Goal: Task Accomplishment & Management: Manage account settings

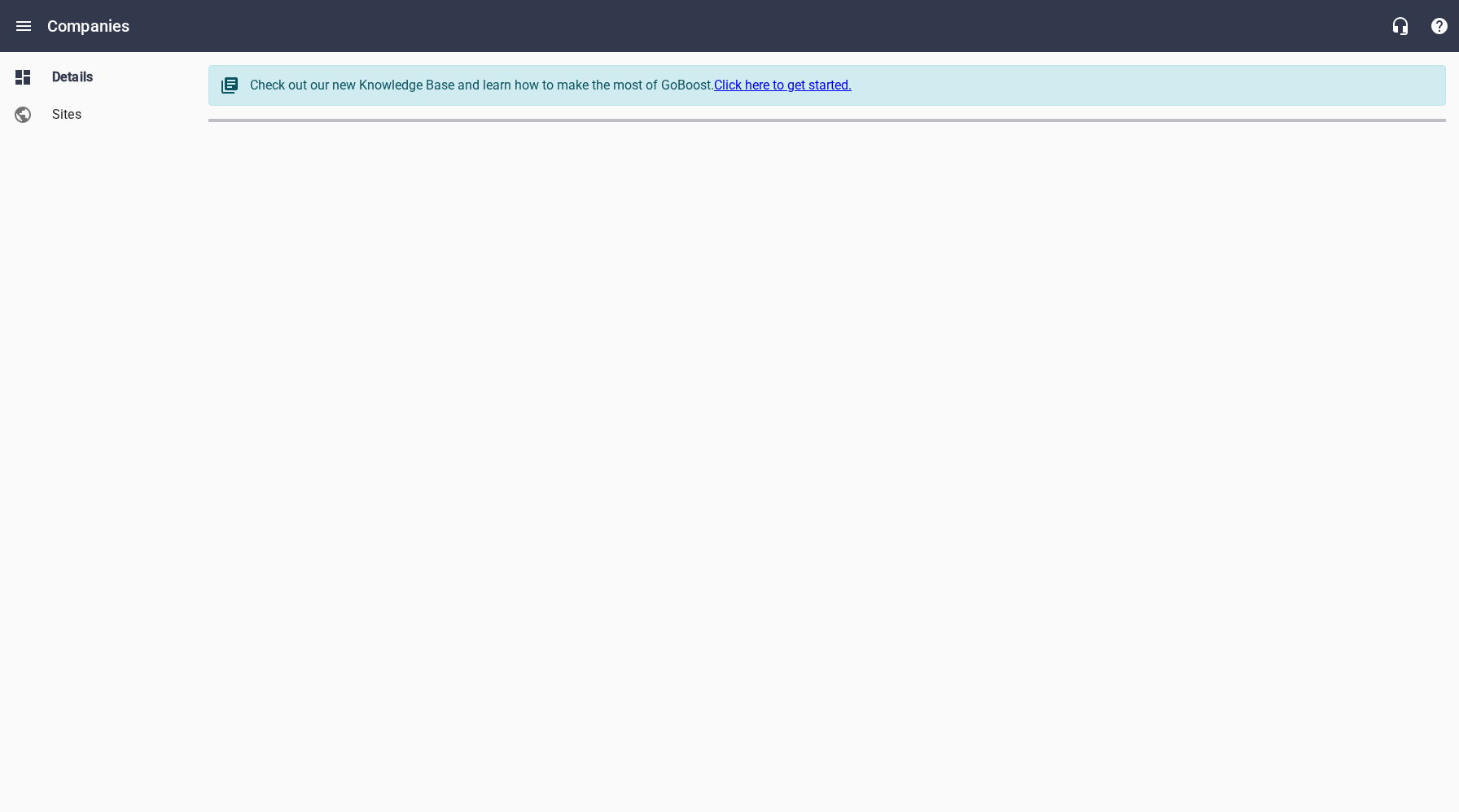
select select "[US_STATE]"
select select "62"
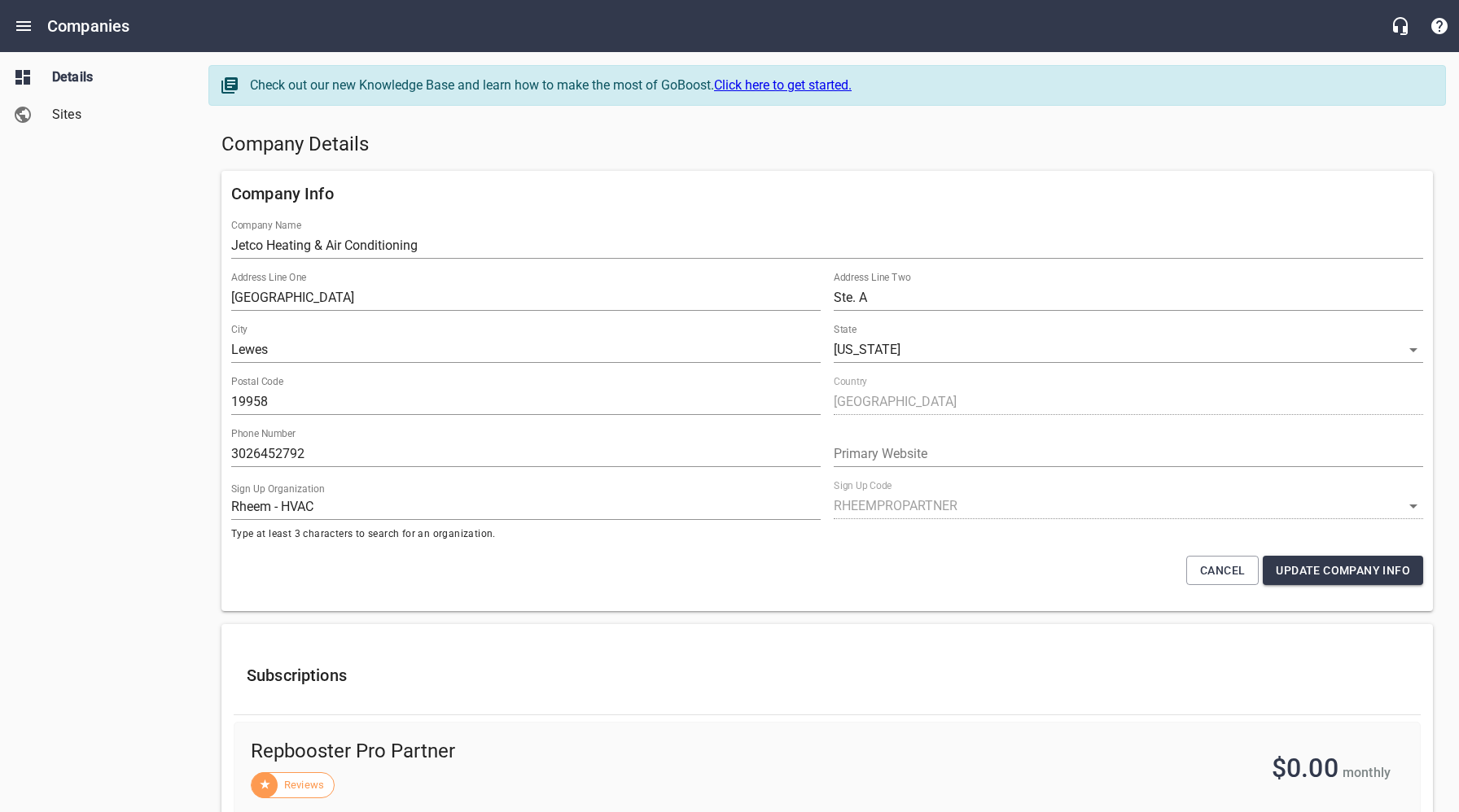
click at [569, 154] on h5 "Company Details" at bounding box center [827, 145] width 1211 height 26
click at [632, 145] on h5 "Company Details" at bounding box center [827, 145] width 1211 height 26
drag, startPoint x: 332, startPoint y: 454, endPoint x: 210, endPoint y: 454, distance: 122.0
click at [149, 329] on div "Details Sites" at bounding box center [98, 406] width 197 height 812
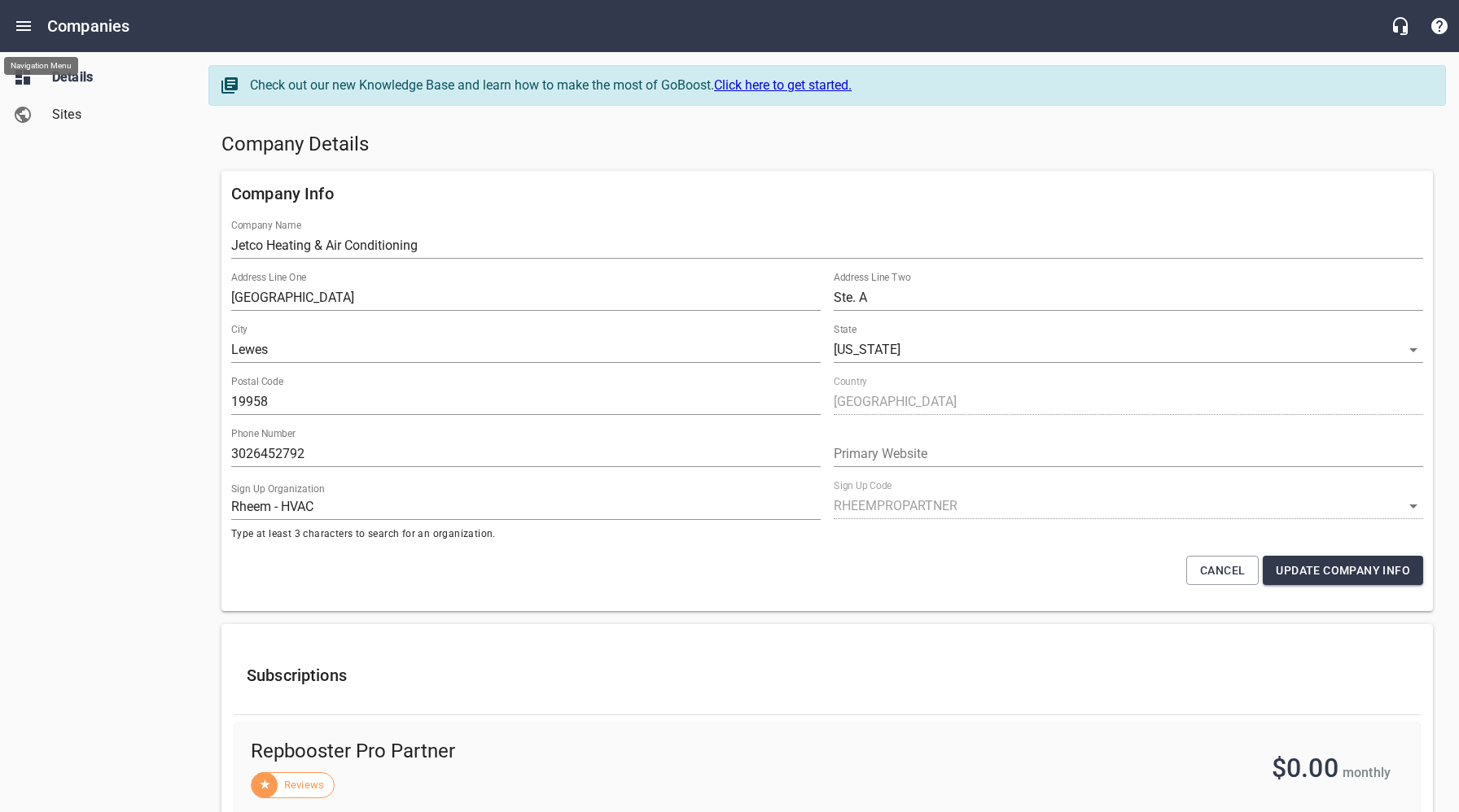
click at [24, 27] on icon "Open drawer" at bounding box center [23, 26] width 20 height 20
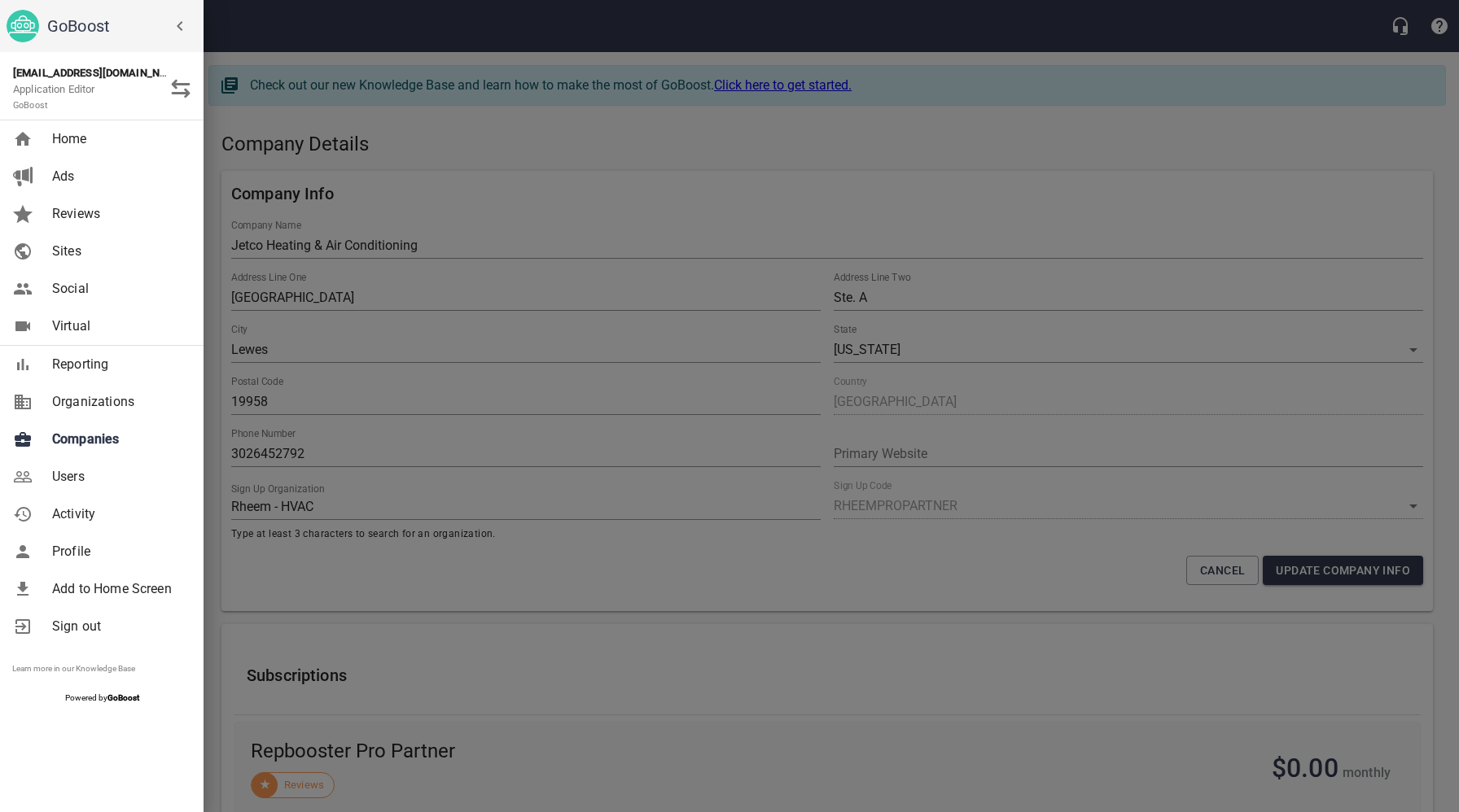
drag, startPoint x: 294, startPoint y: 224, endPoint x: 274, endPoint y: 23, distance: 202.0
click at [293, 216] on div at bounding box center [729, 406] width 1459 height 812
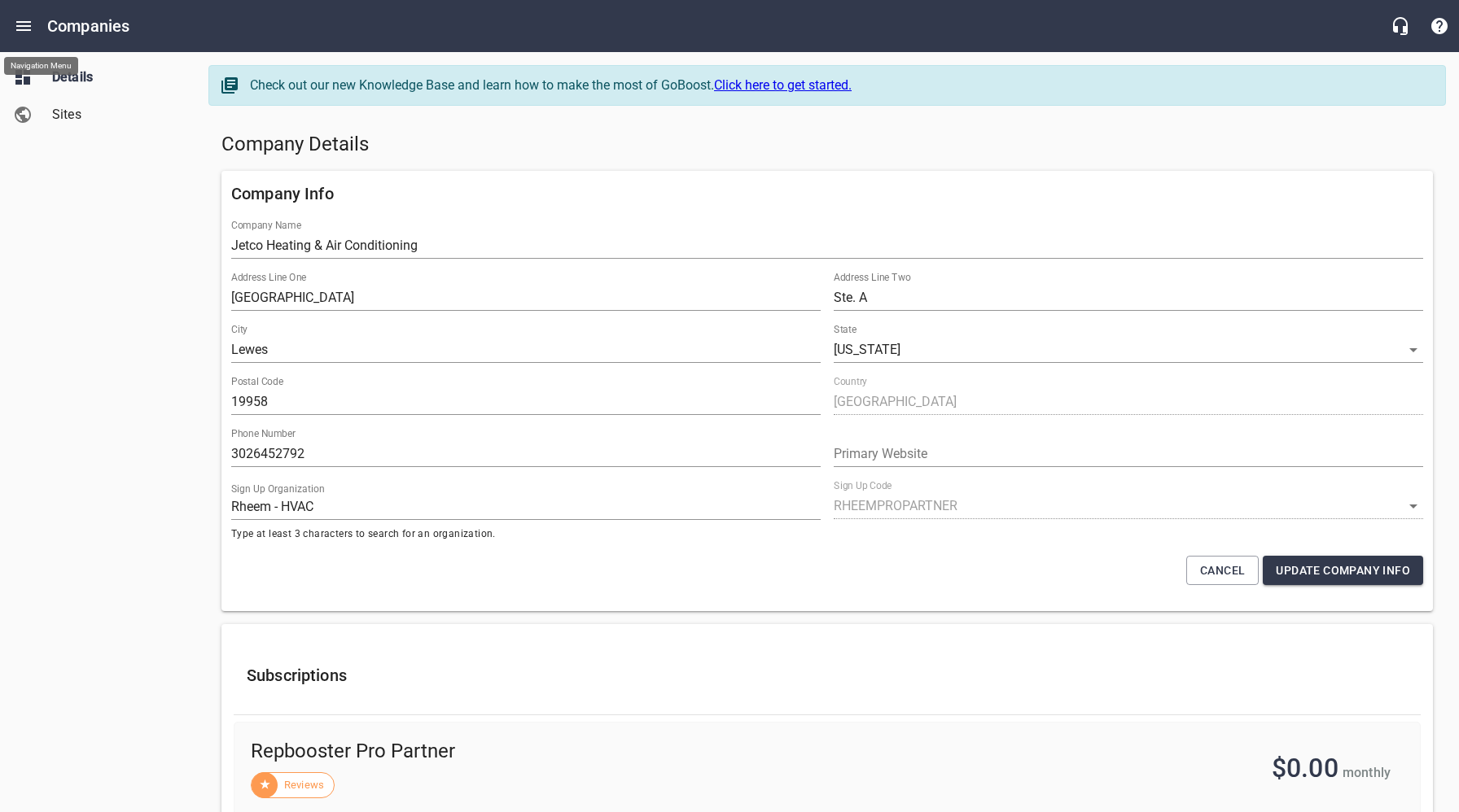
click at [12, 20] on button "Open drawer" at bounding box center [23, 26] width 39 height 39
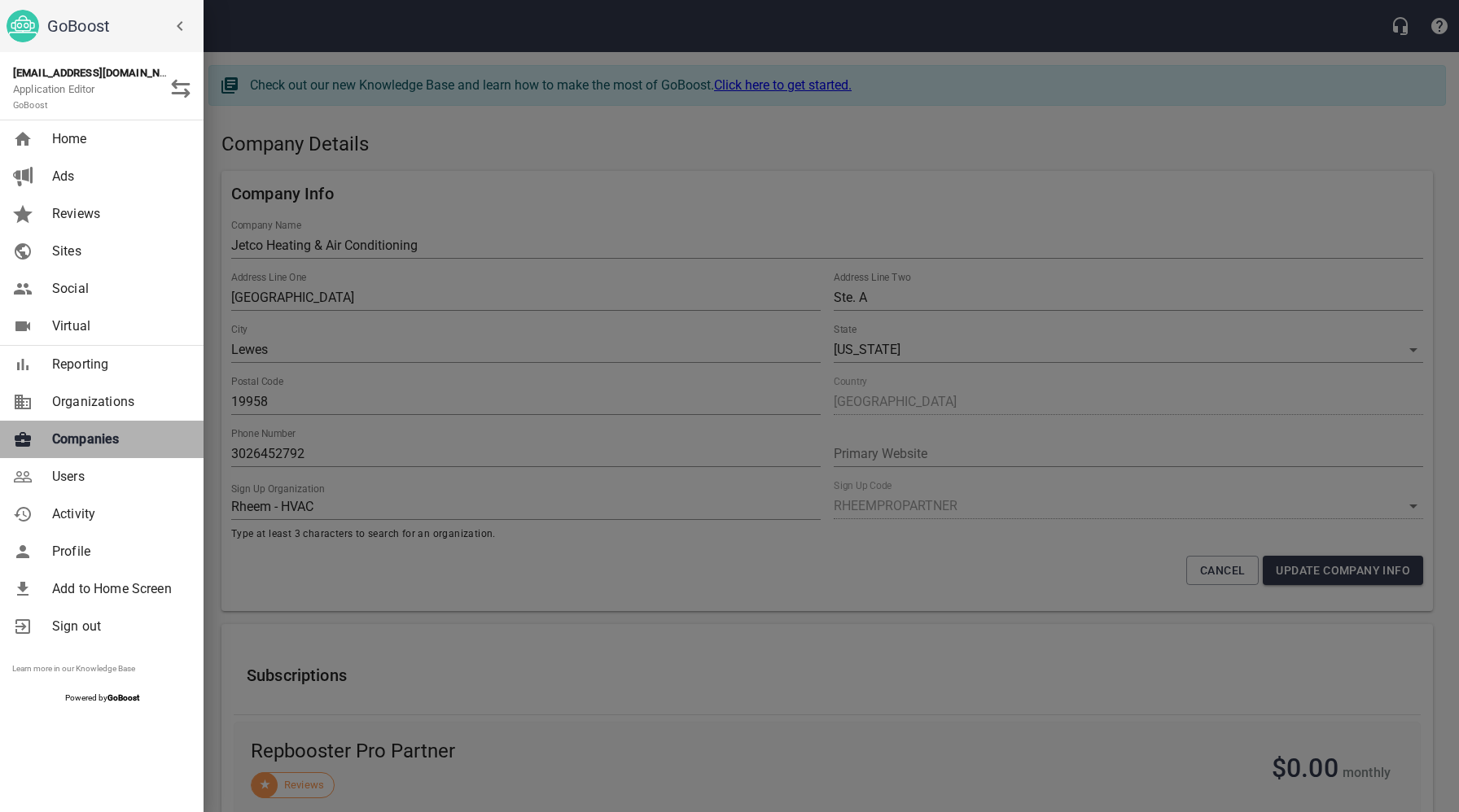
click at [87, 446] on span "Companies" at bounding box center [118, 439] width 132 height 20
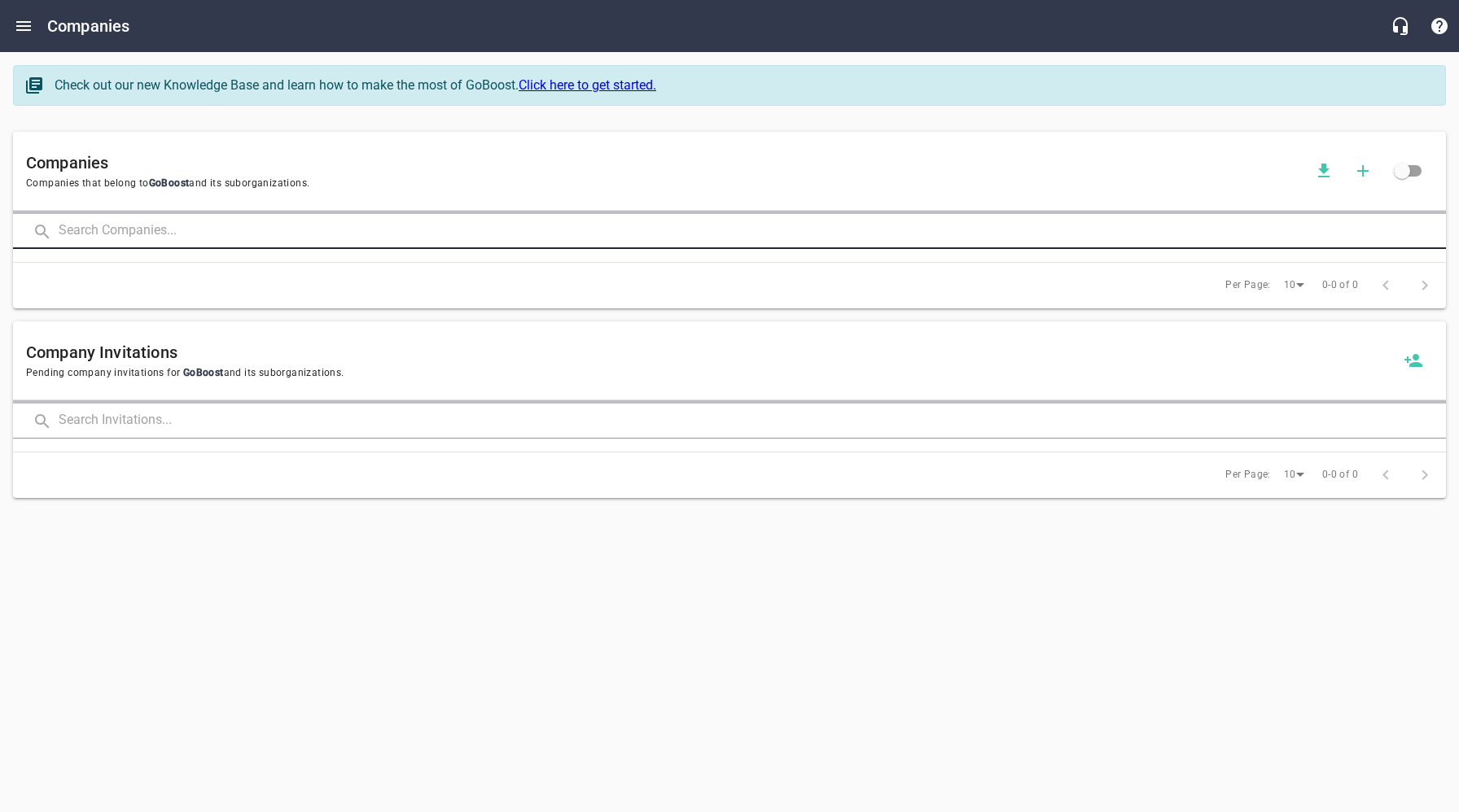
click at [310, 224] on input "text" at bounding box center [752, 231] width 1387 height 35
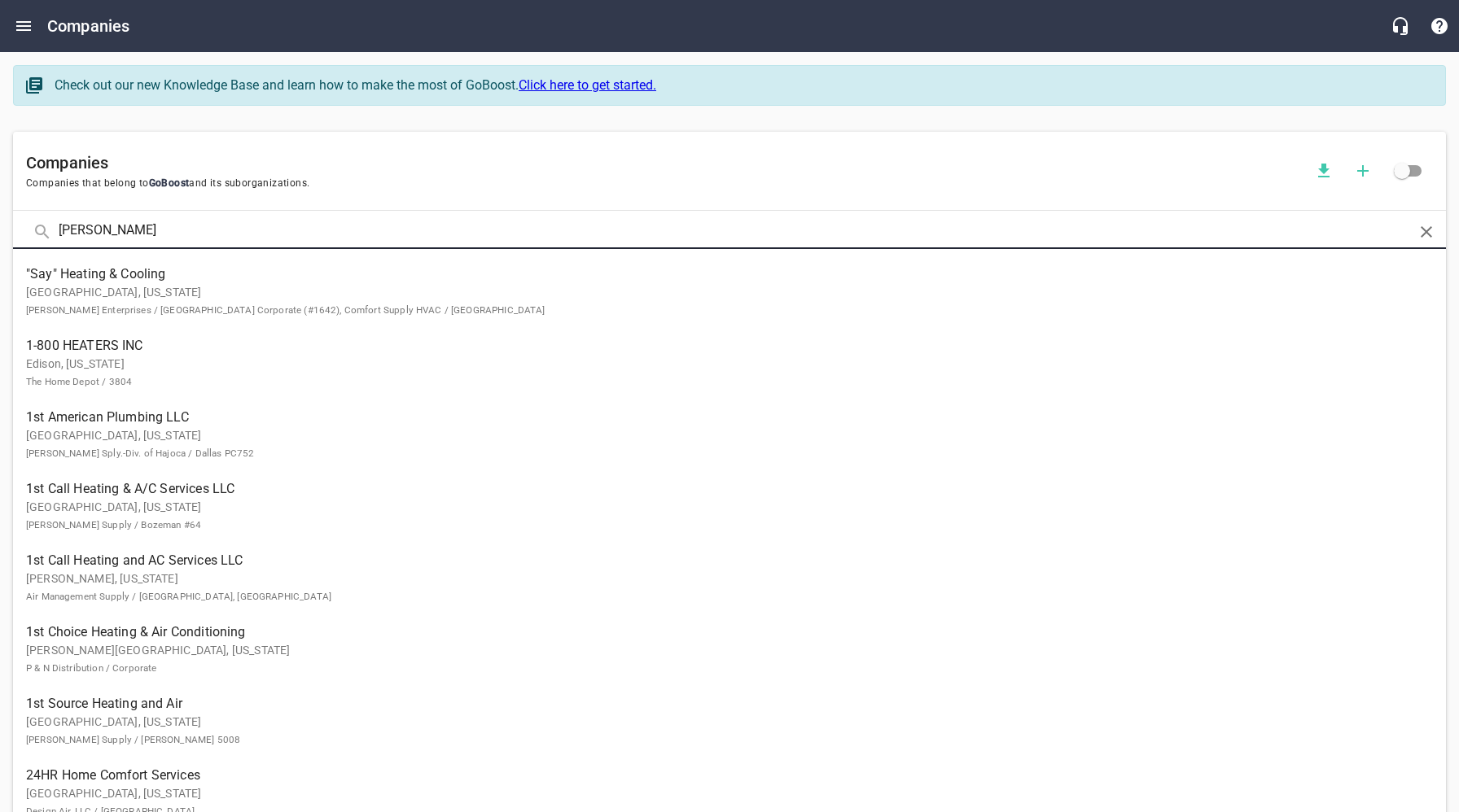
type input "Brewer"
click button at bounding box center [0, 0] width 0 height 0
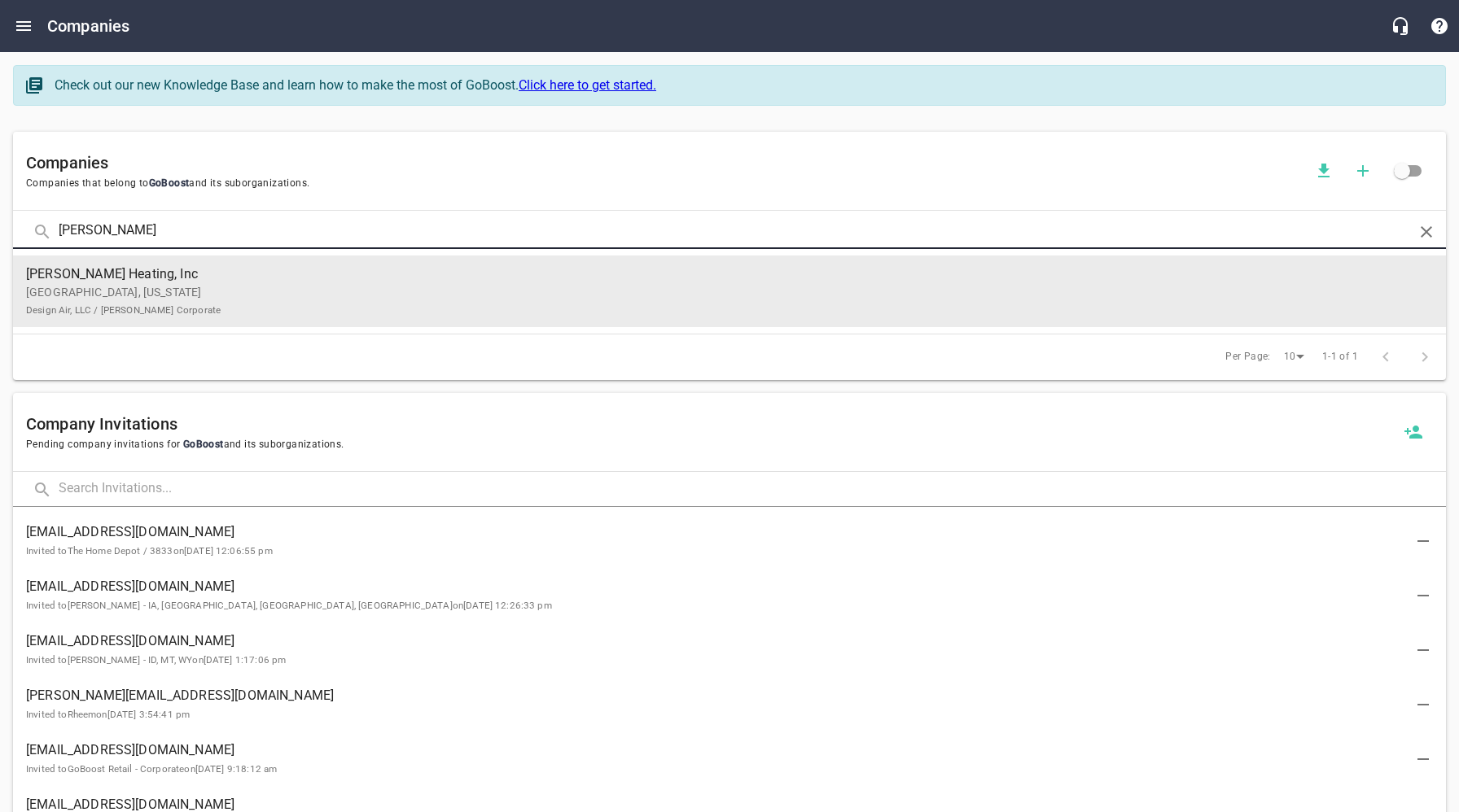
click at [299, 281] on span "Brewer Heating, Inc" at bounding box center [716, 274] width 1381 height 20
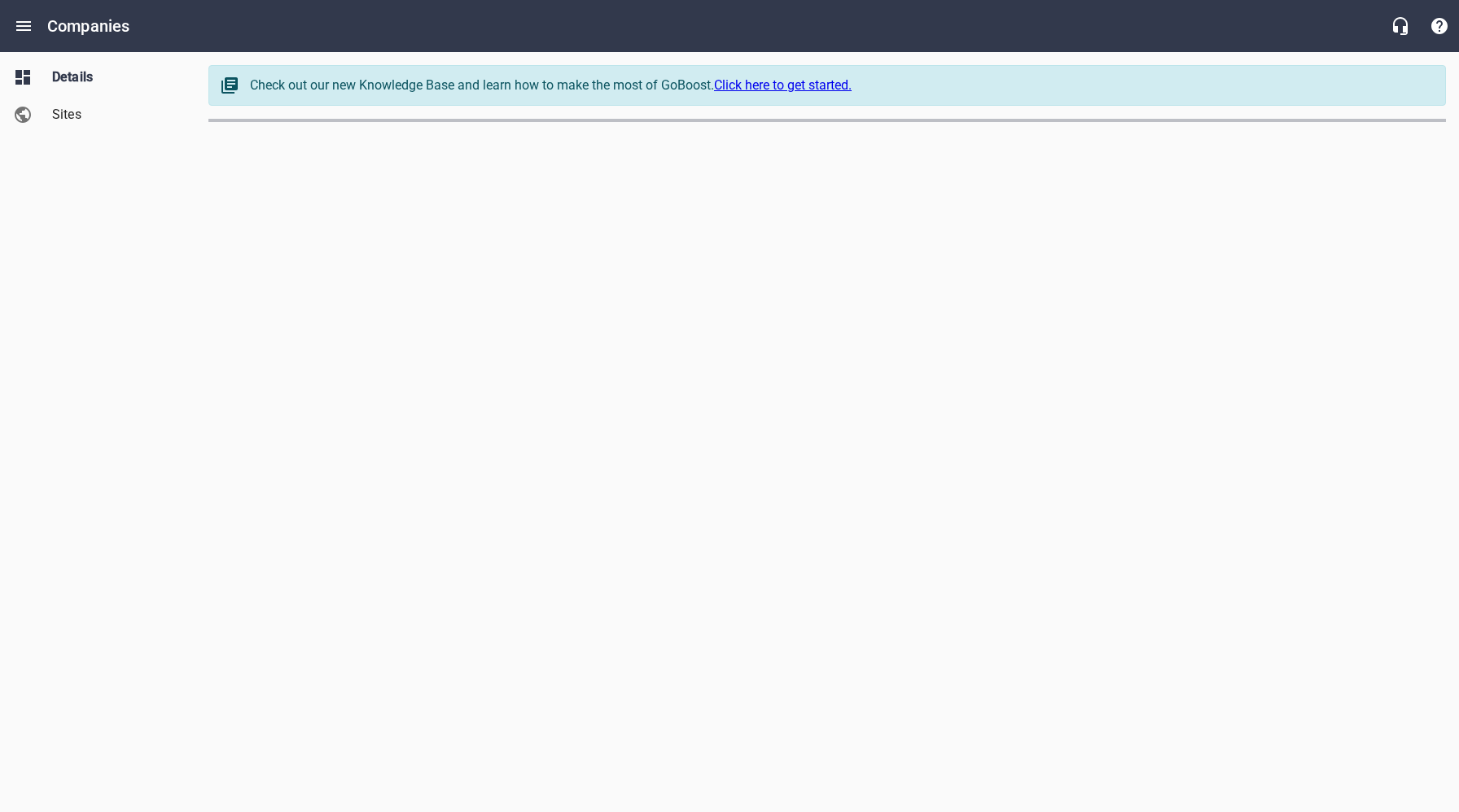
select select "[US_STATE]"
select select "62"
select select "[US_STATE]"
select select "62"
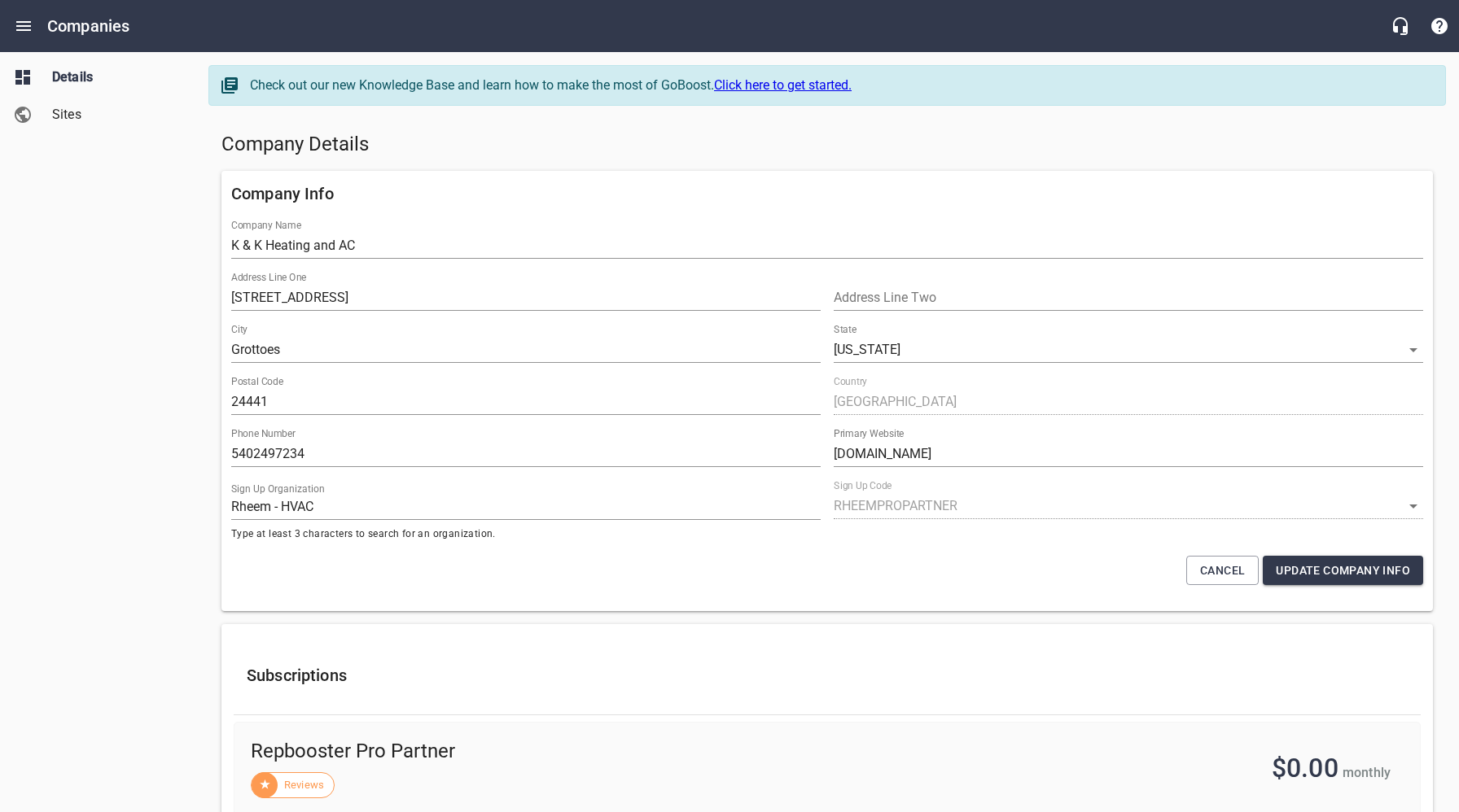
click at [617, 150] on h5 "Company Details" at bounding box center [827, 145] width 1211 height 26
click at [81, 116] on span "Sites" at bounding box center [113, 114] width 124 height 20
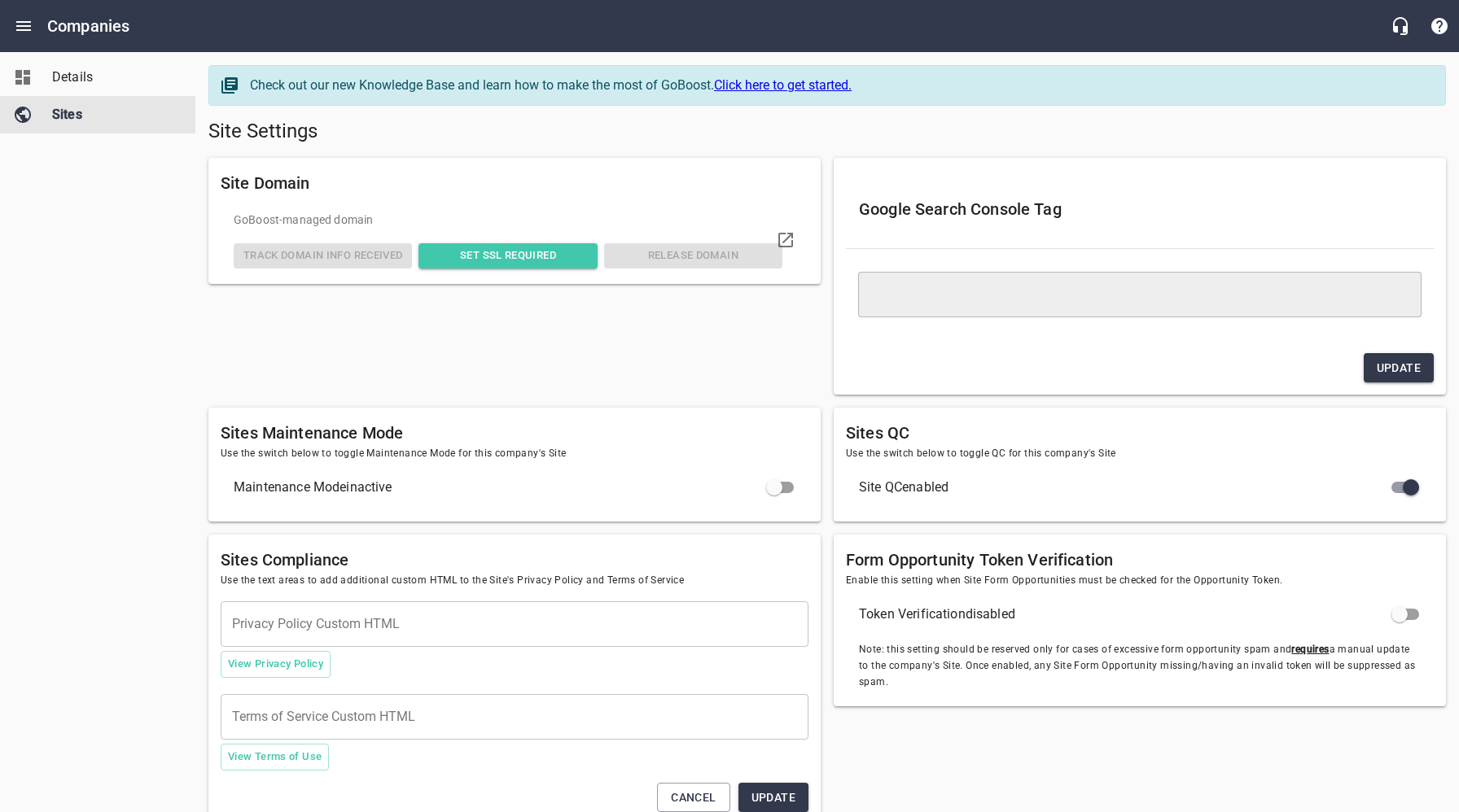
type textarea "<meta name="google-site-verification" content="7EuFczCIFnjErgzVekCAc0SS7DEwk1uZ…"
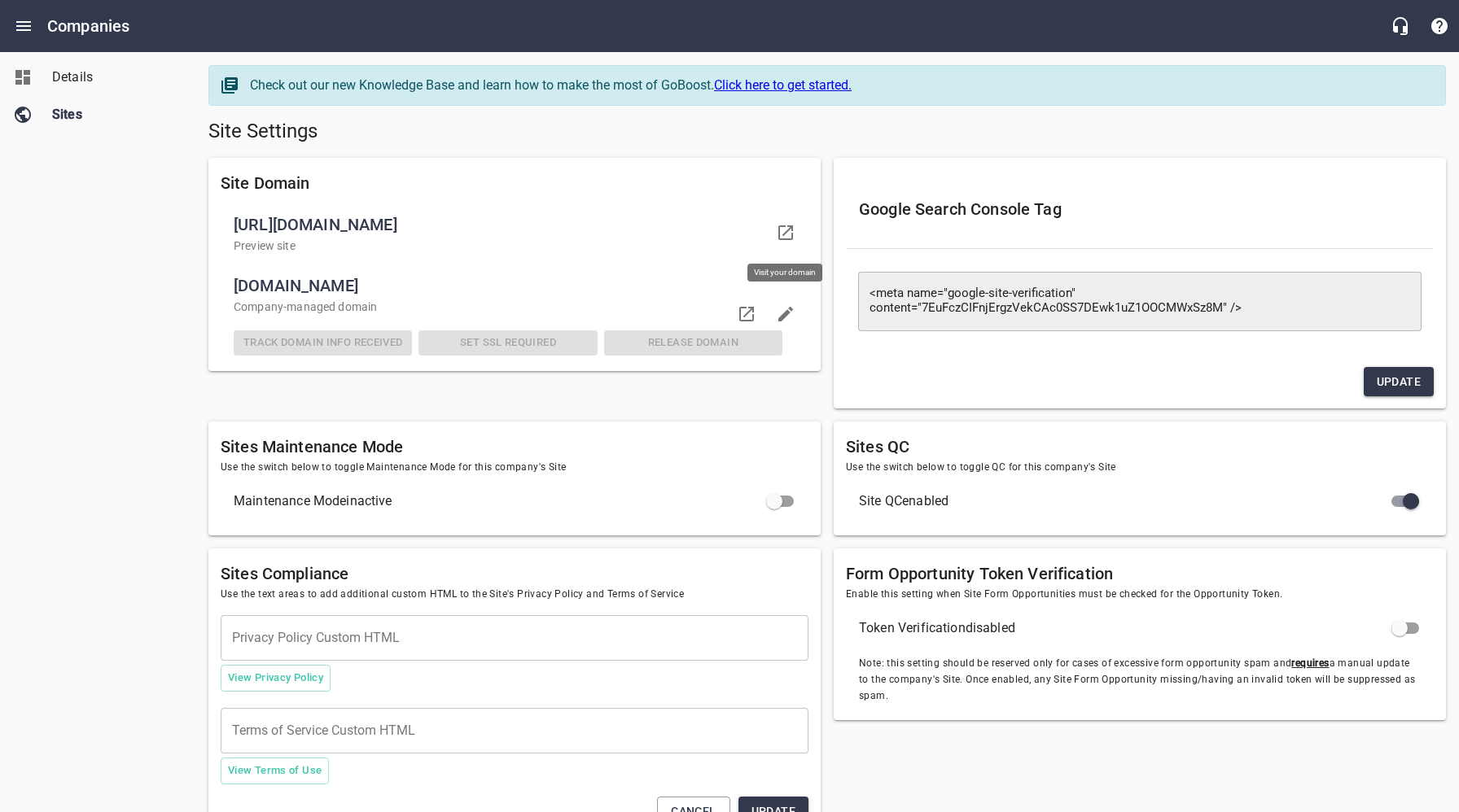
click at [786, 229] on icon at bounding box center [785, 233] width 20 height 20
drag, startPoint x: 173, startPoint y: 238, endPoint x: 280, endPoint y: 309, distance: 128.4
click at [173, 238] on div "Details Sites" at bounding box center [98, 406] width 197 height 812
click at [750, 310] on icon at bounding box center [746, 313] width 15 height 15
click at [78, 74] on span "Details" at bounding box center [113, 77] width 124 height 20
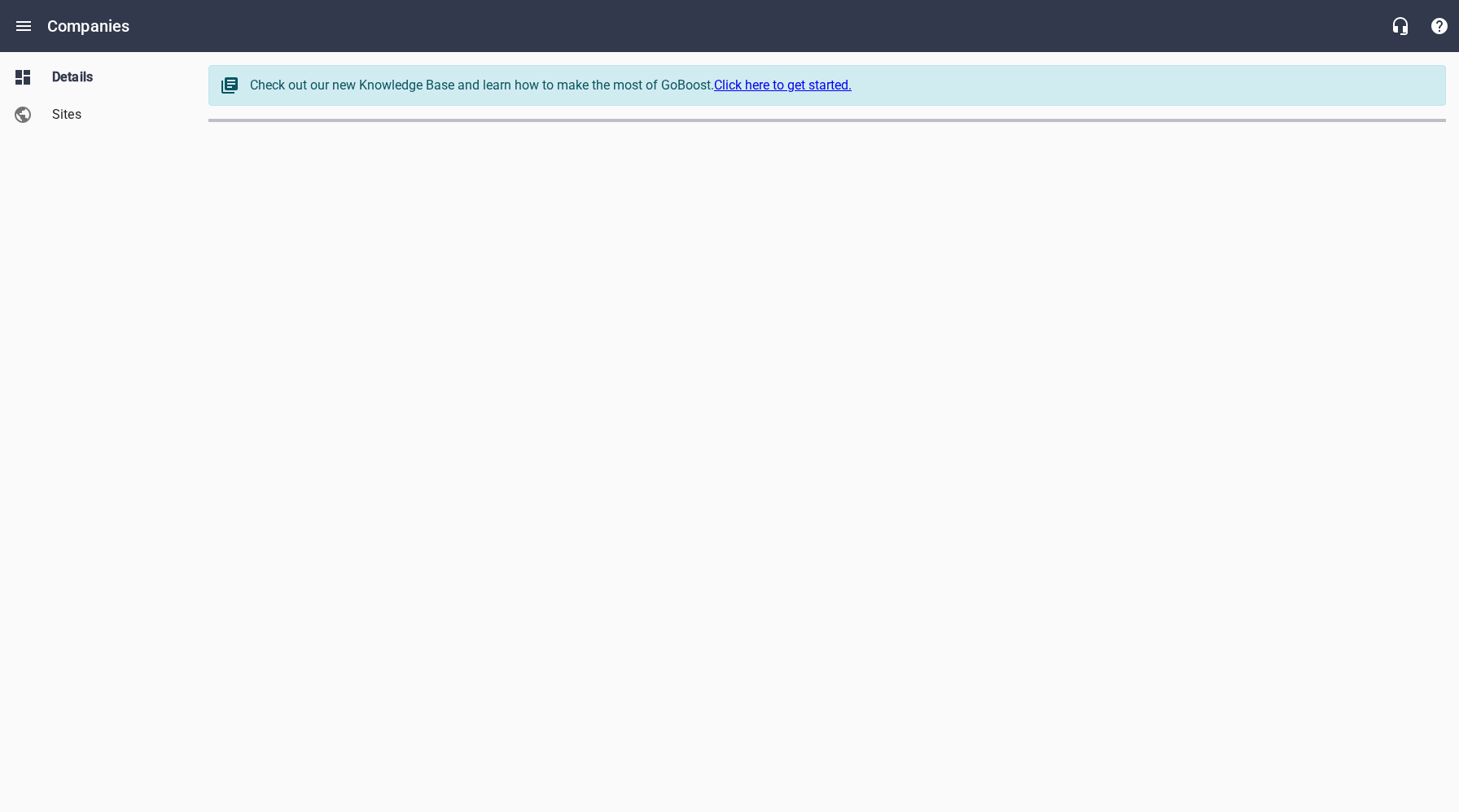
select select "[US_STATE]"
select select "62"
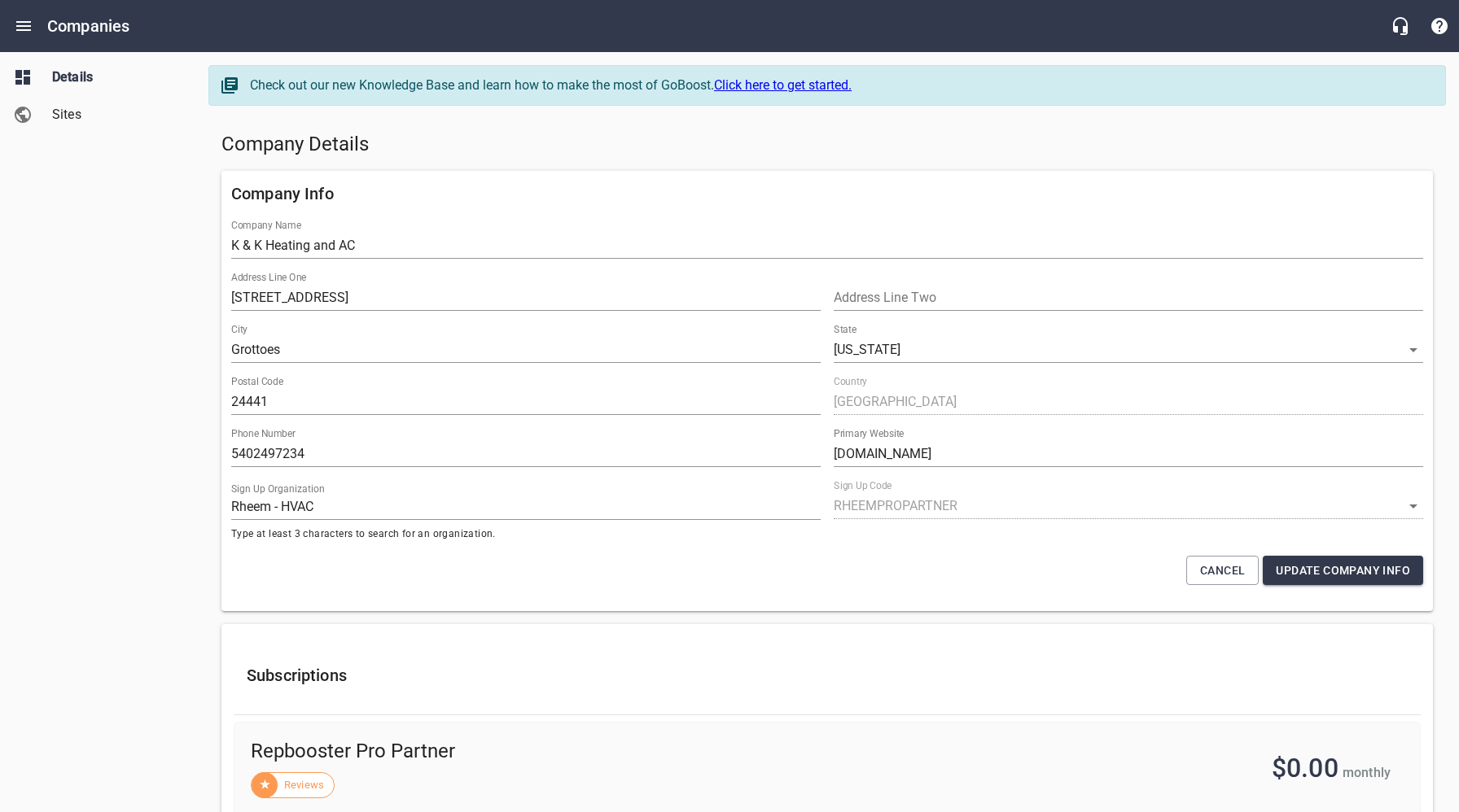
click at [903, 141] on h5 "Company Details" at bounding box center [827, 145] width 1211 height 26
click at [675, 126] on div "Company Details" at bounding box center [827, 145] width 1224 height 39
click at [729, 171] on div "Company Info Company Name K & K Heating and AC Address Line [GEOGRAPHIC_DATA] R…" at bounding box center [827, 390] width 1211 height 441
